Goal: Browse casually: Explore the website without a specific task or goal

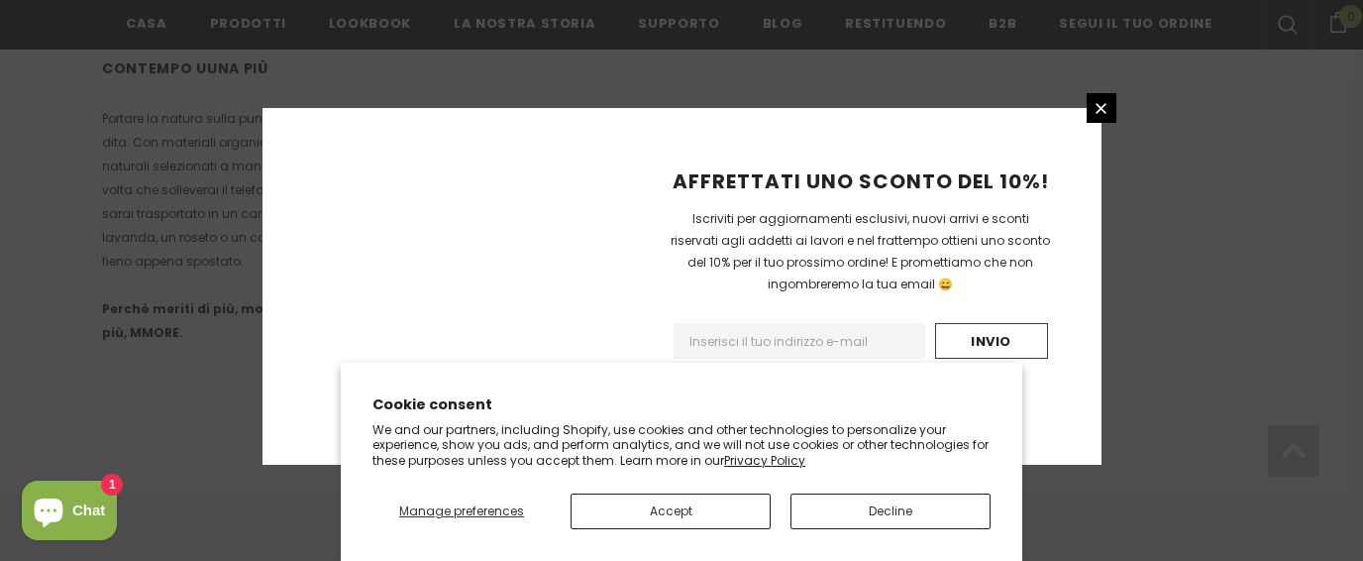
scroll to position [1470, 0]
